Goal: Information Seeking & Learning: Learn about a topic

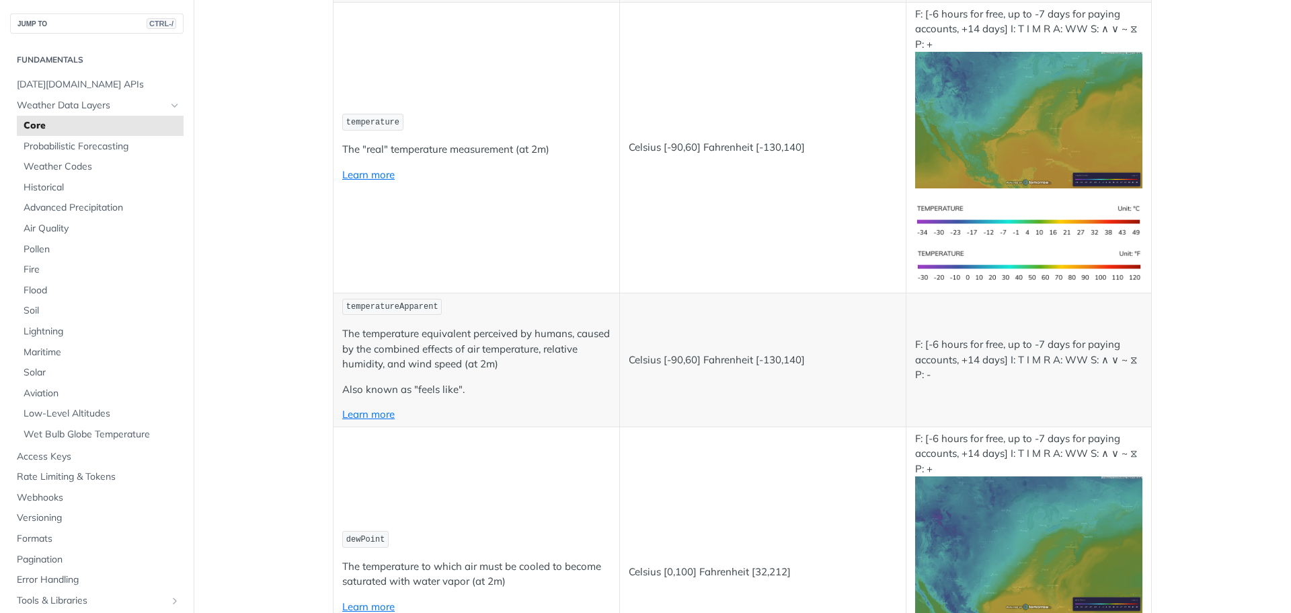
scroll to position [269, 0]
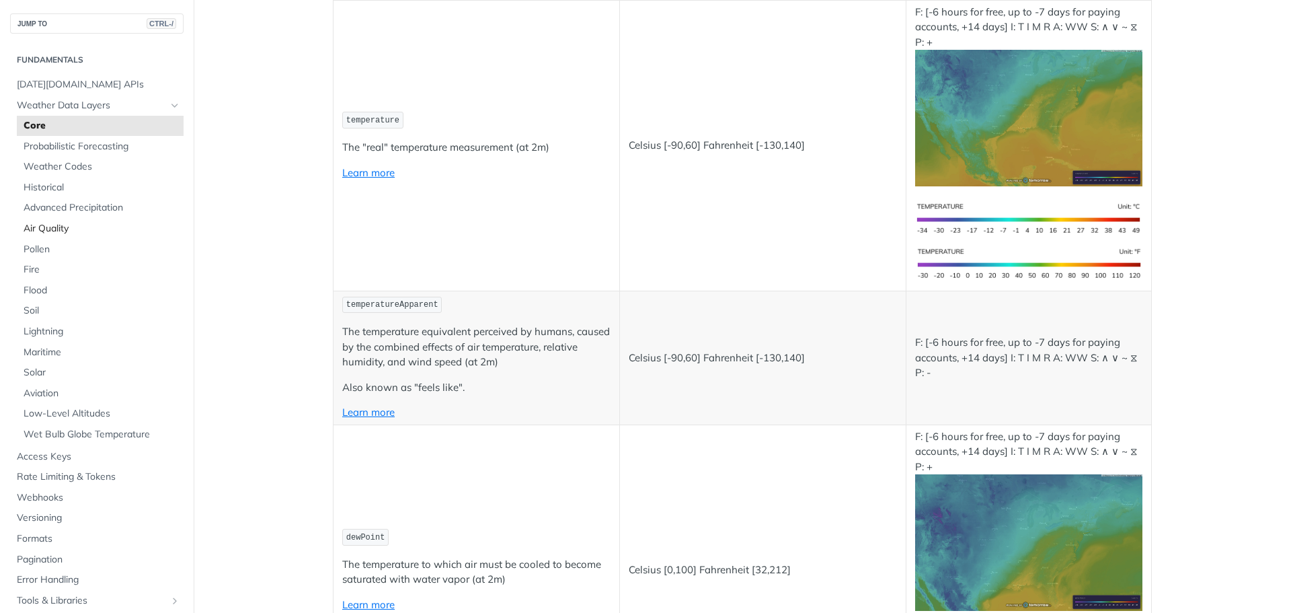
click at [63, 231] on span "Air Quality" at bounding box center [102, 228] width 157 height 13
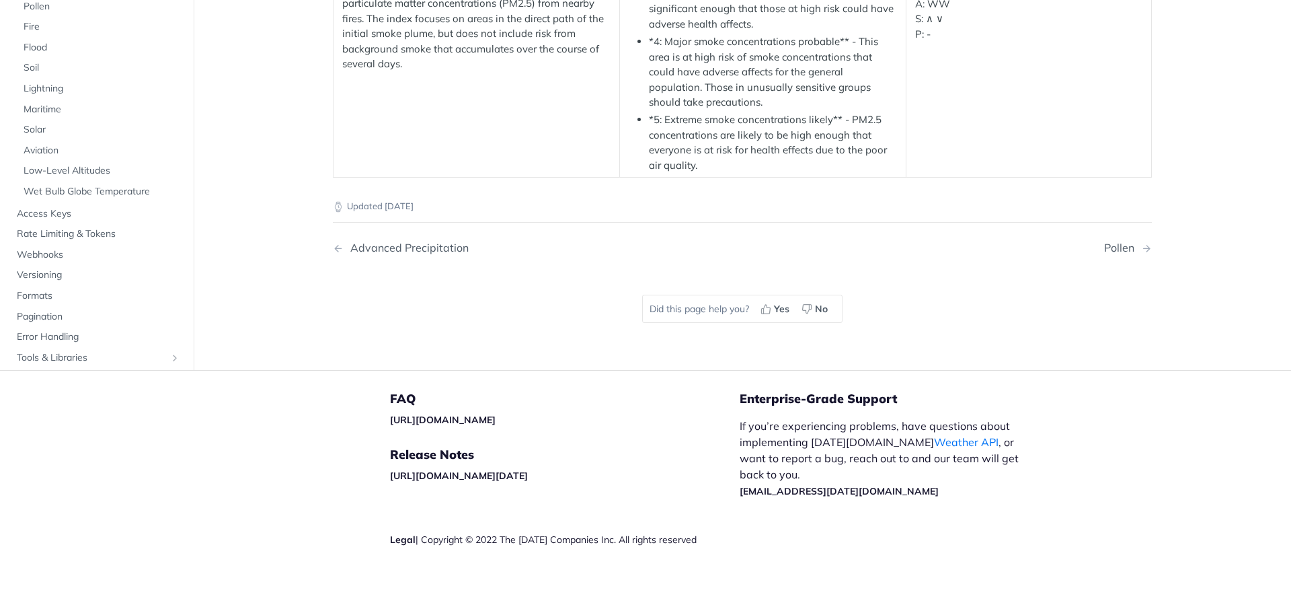
scroll to position [2126, 0]
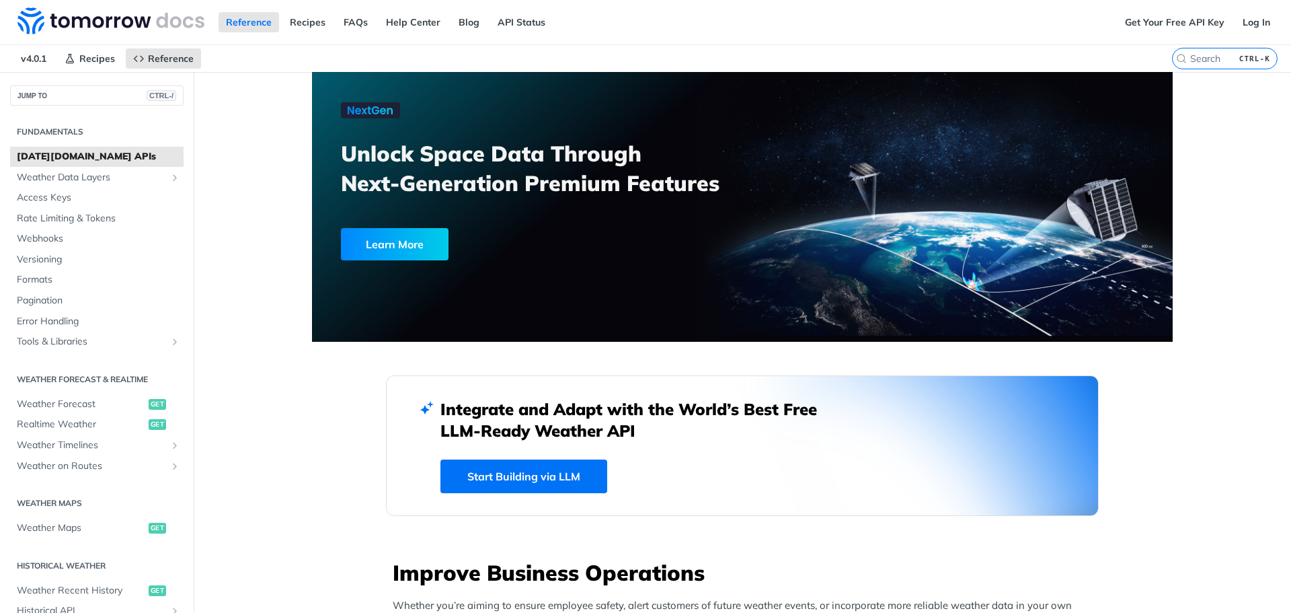
click at [84, 158] on span "[DATE][DOMAIN_NAME] APIs" at bounding box center [98, 156] width 163 height 13
click at [78, 177] on span "Weather Data Layers" at bounding box center [91, 177] width 149 height 13
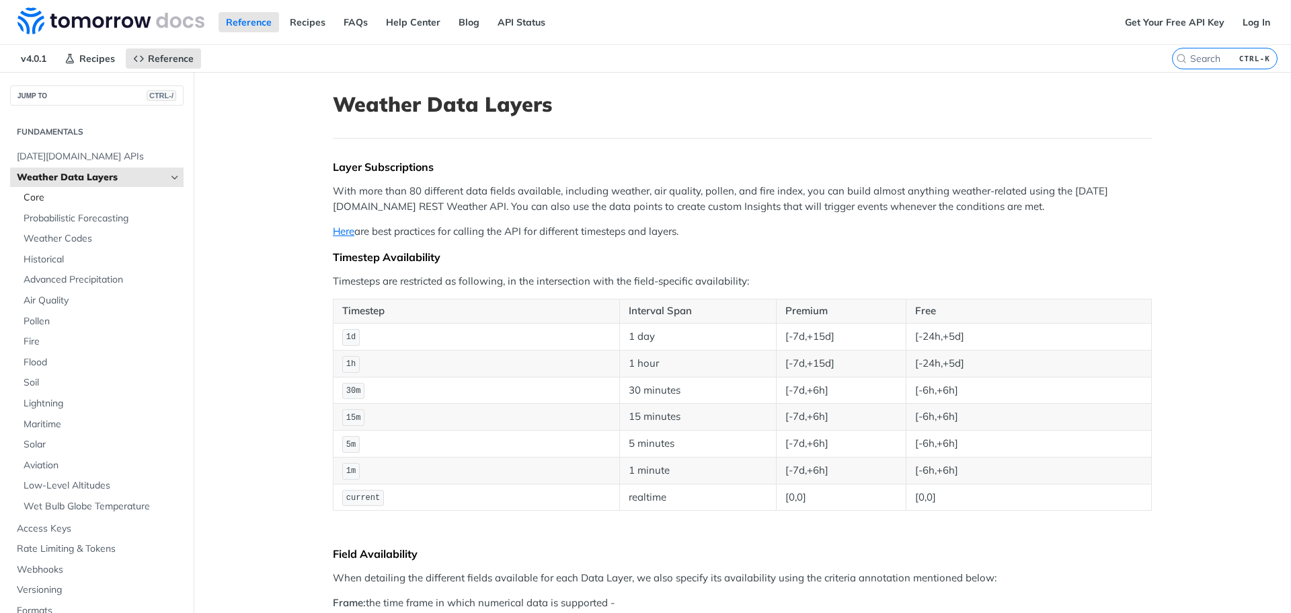
click at [37, 200] on span "Core" at bounding box center [102, 197] width 157 height 13
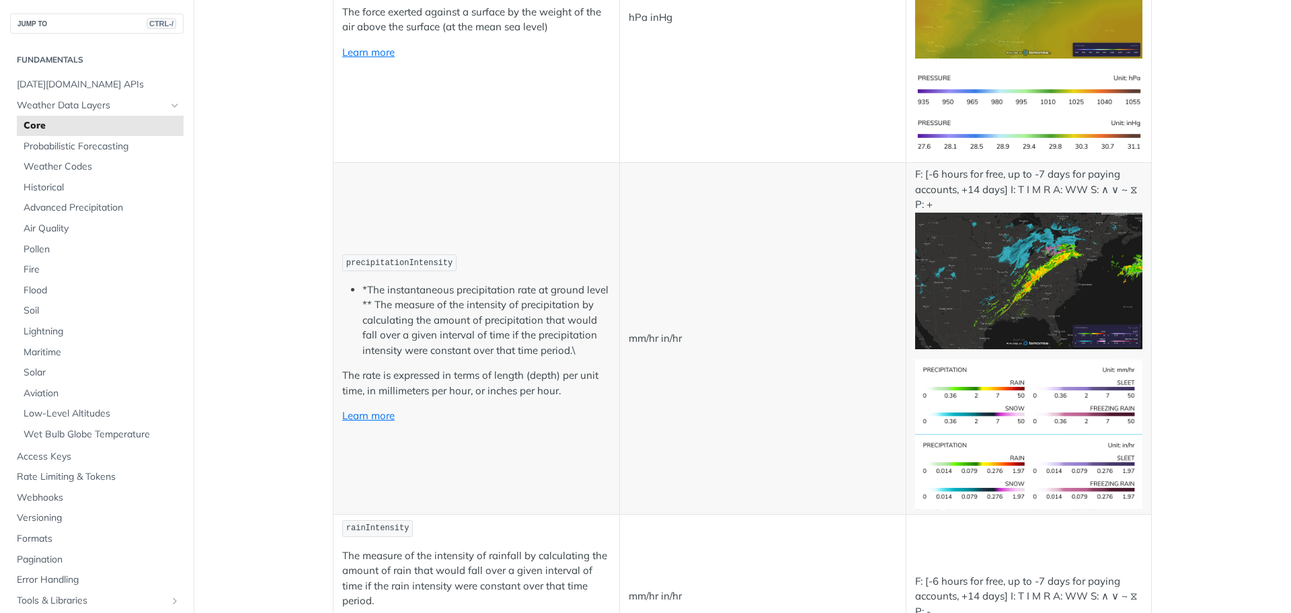
scroll to position [2295, 0]
